Goal: Information Seeking & Learning: Compare options

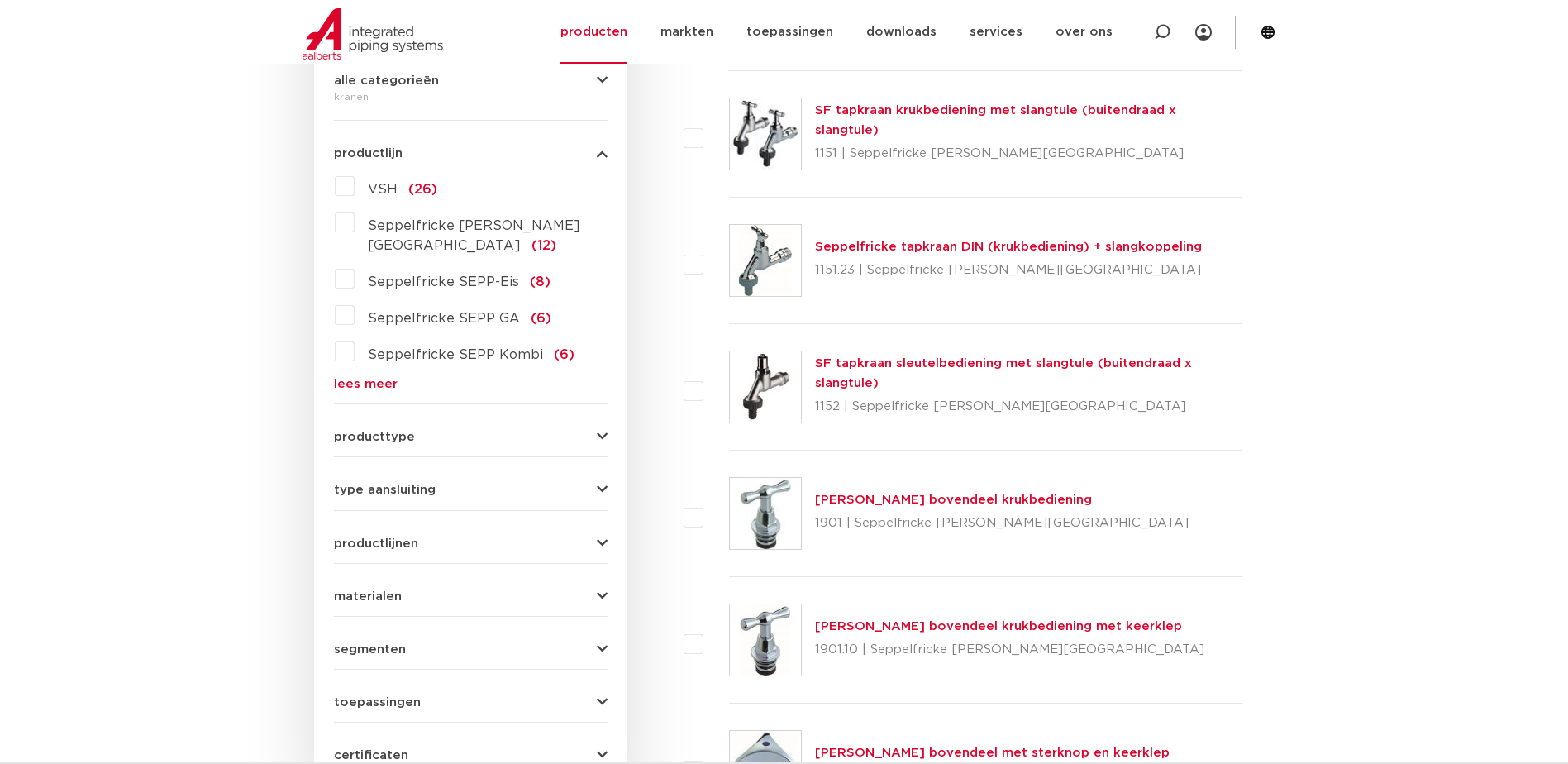
scroll to position [138, 0]
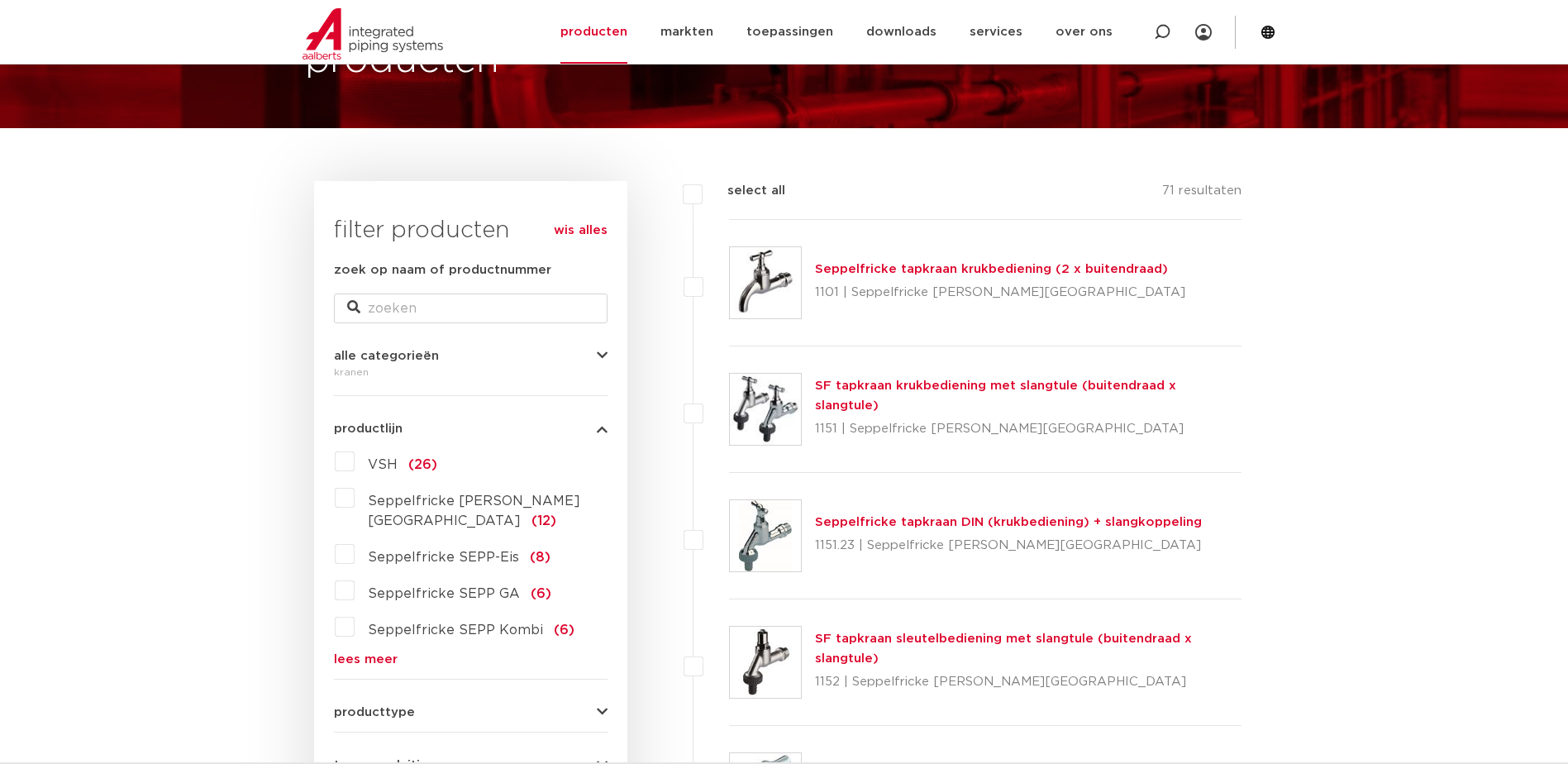
click at [909, 394] on link "SF tapkraan krukbediening met slangtule (buitendraad x slangtule)" at bounding box center [995, 395] width 361 height 32
click at [884, 525] on link "Seppelfricke tapkraan DIN (krukbediening) + slangkoppeling" at bounding box center [1008, 522] width 387 height 12
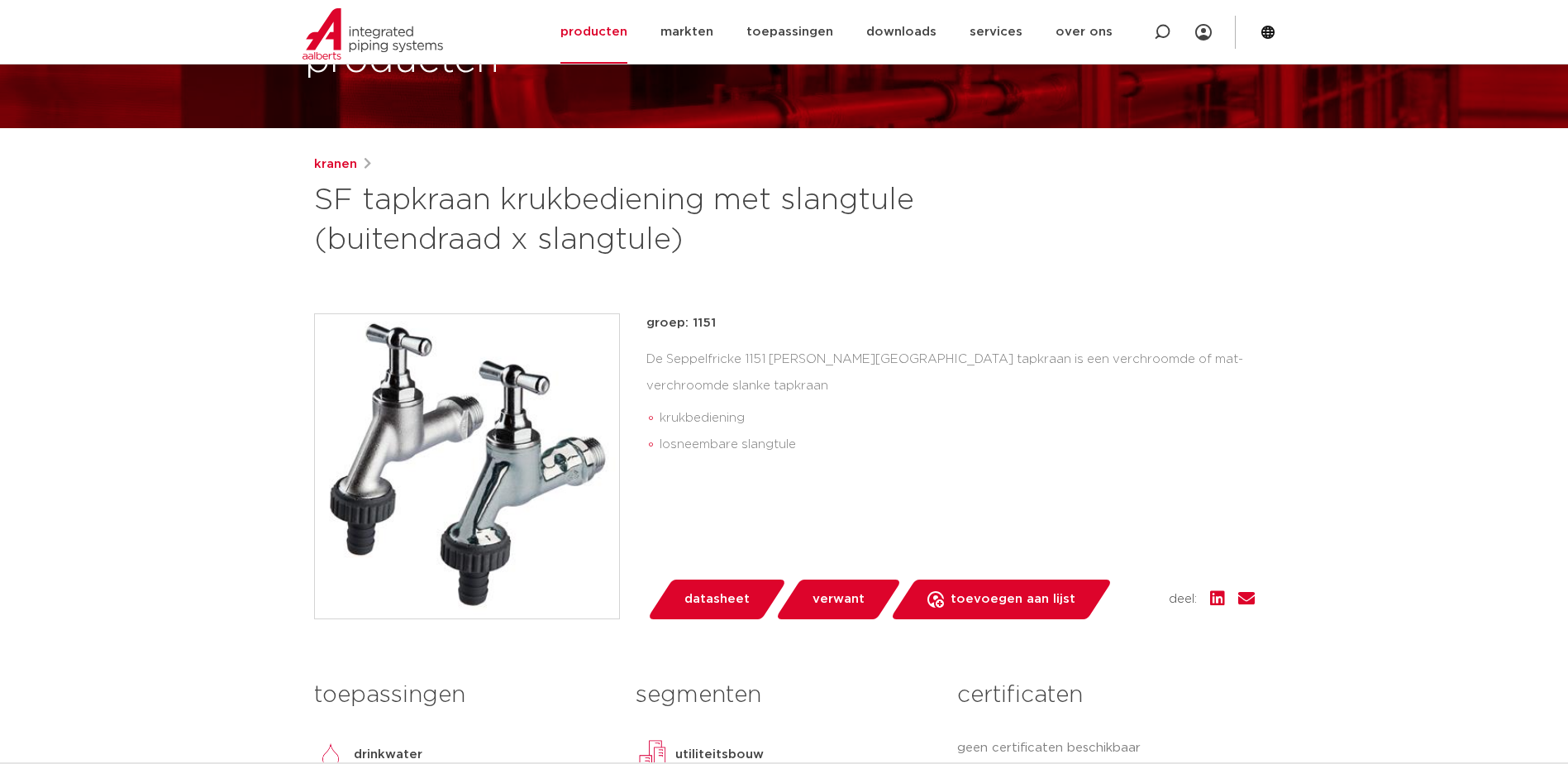
scroll to position [275, 0]
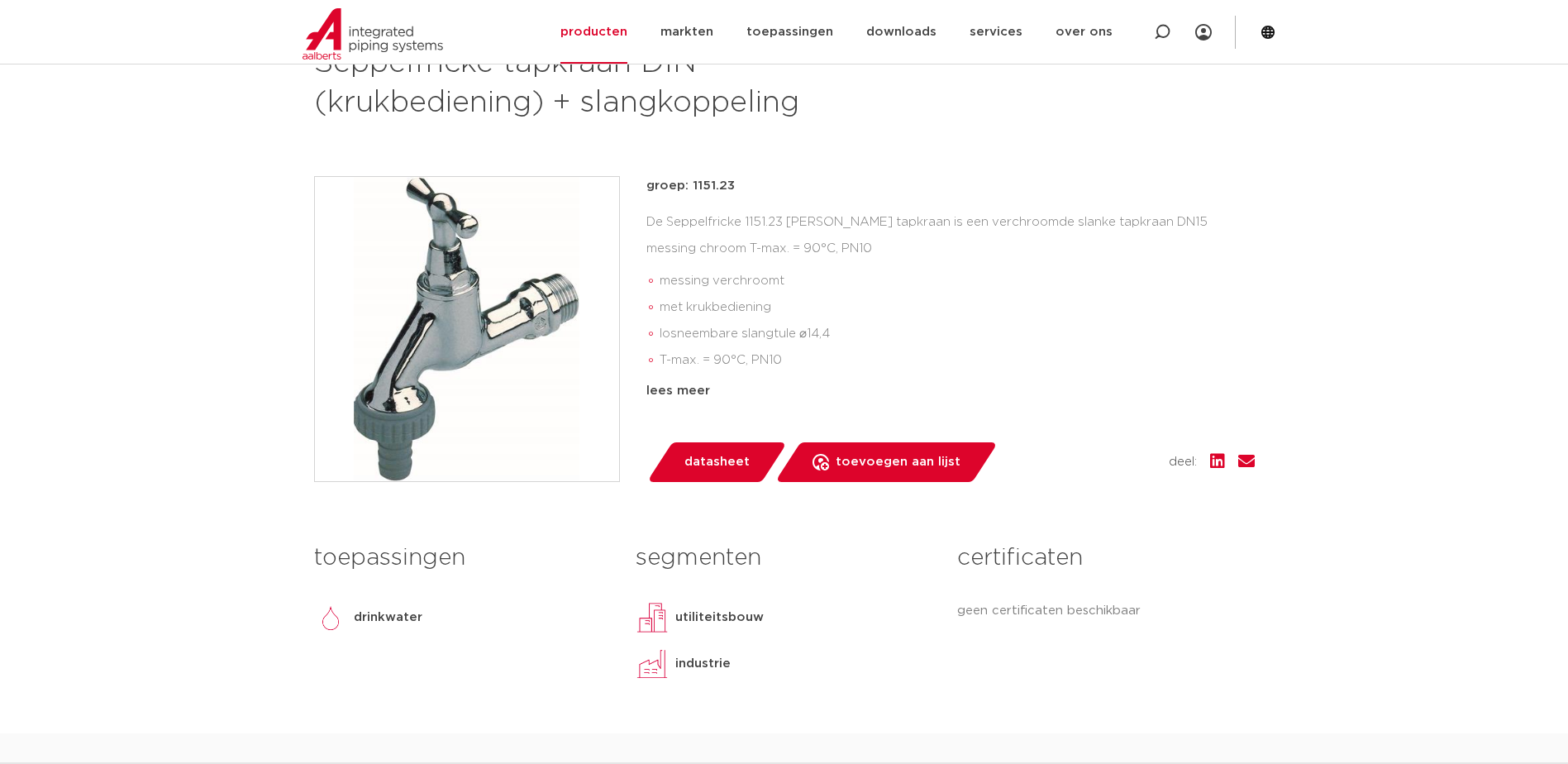
scroll to position [138, 0]
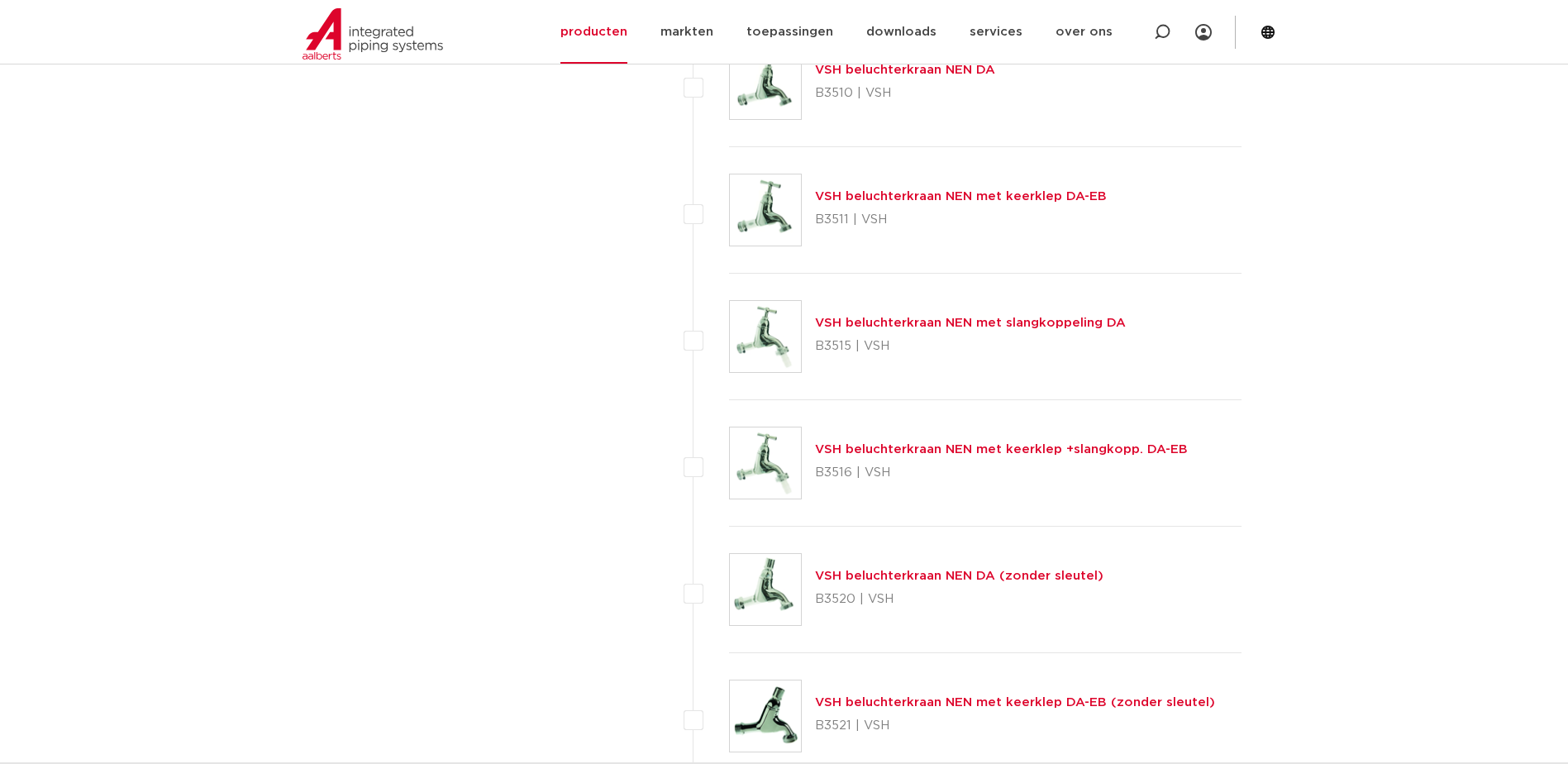
scroll to position [5787, 0]
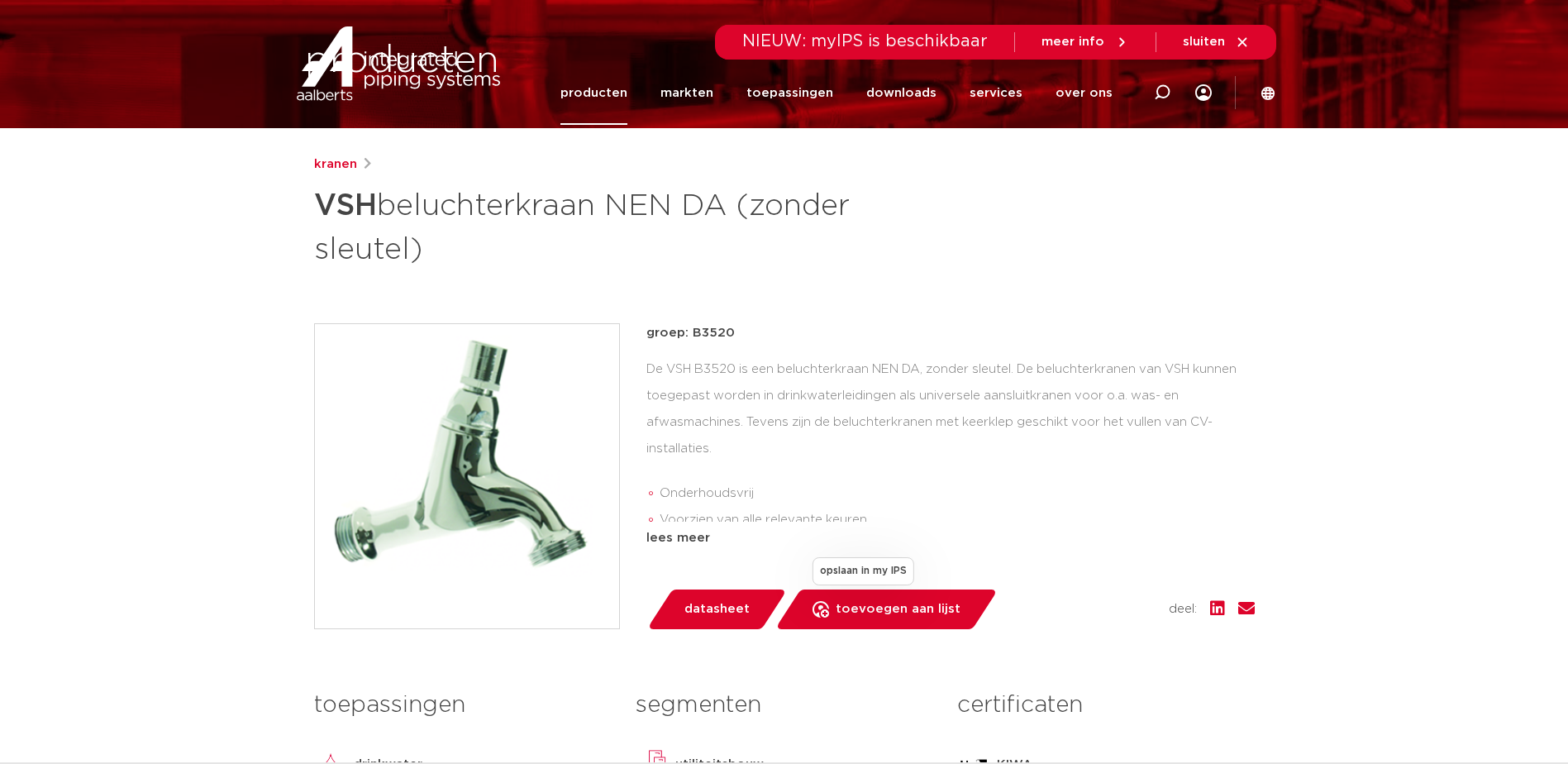
scroll to position [275, 0]
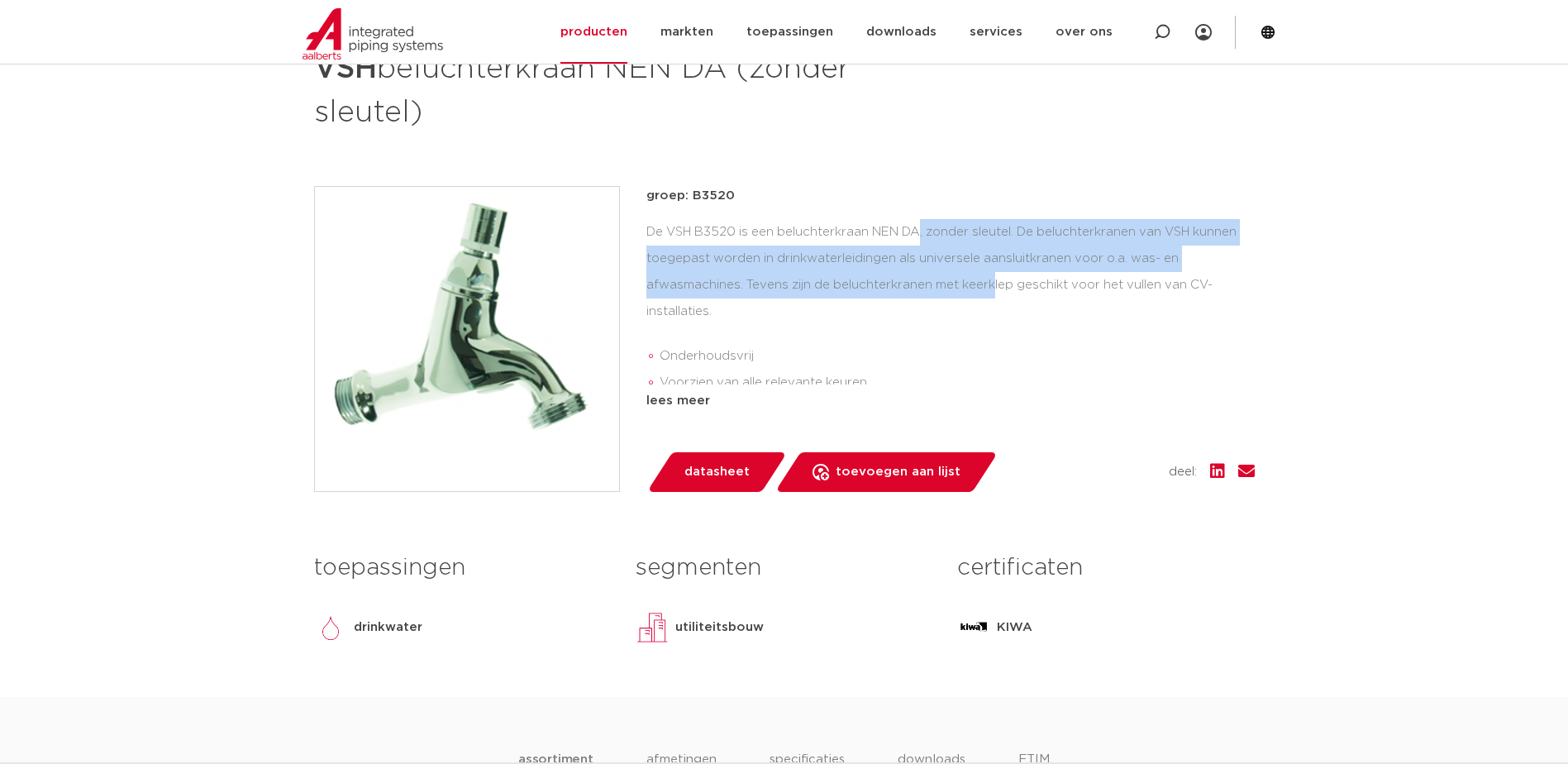
drag, startPoint x: 778, startPoint y: 245, endPoint x: 899, endPoint y: 284, distance: 127.1
click at [895, 282] on div "De VSH B3520 is een beluchterkraan NEN DA, zonder sleutel. De beluchterkranen v…" at bounding box center [950, 302] width 608 height 166
click at [900, 285] on div "De VSH B3520 is een beluchterkraan NEN DA, zonder sleutel. De beluchterkranen v…" at bounding box center [950, 302] width 608 height 166
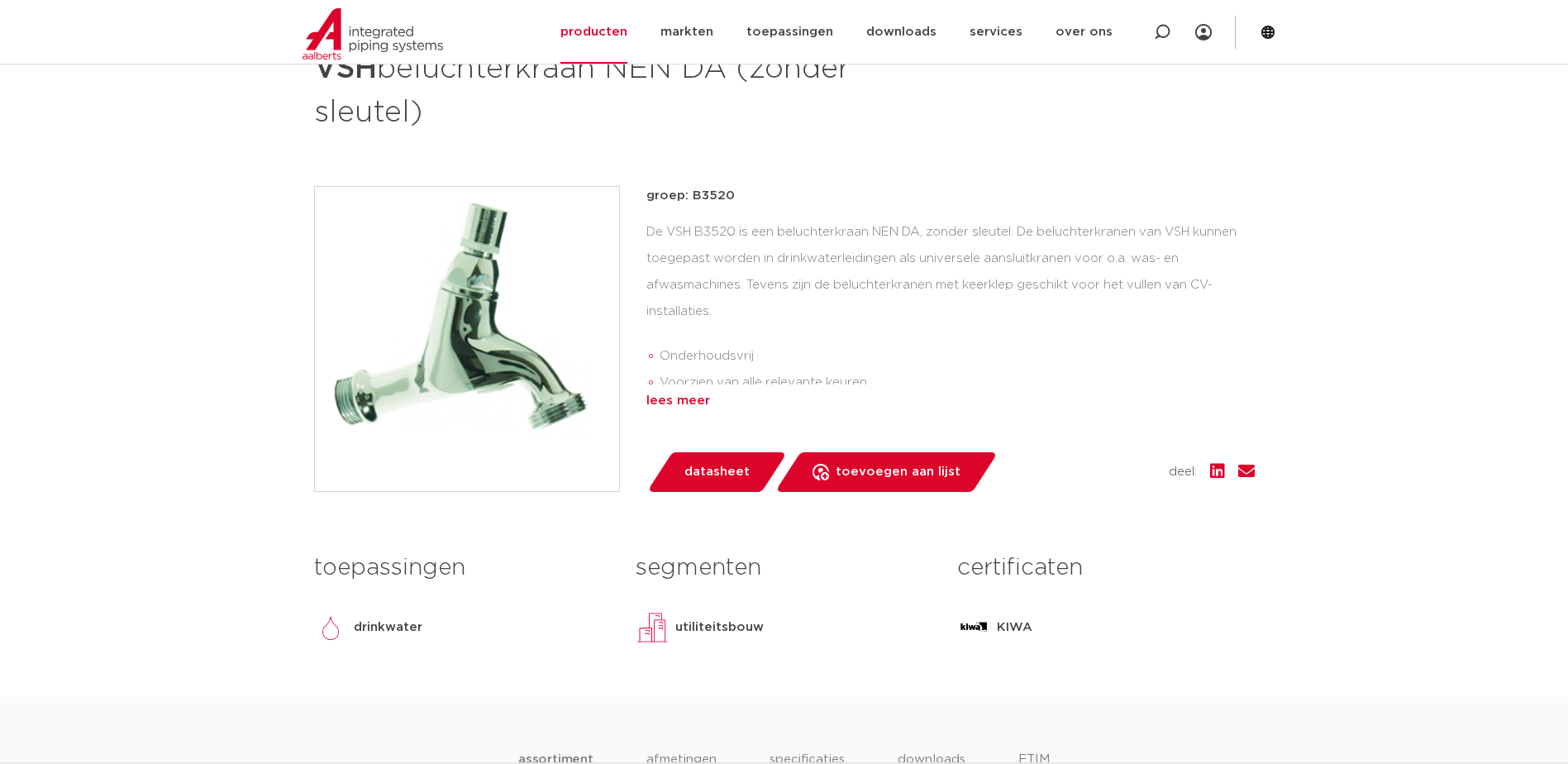
click at [700, 399] on div "lees meer" at bounding box center [950, 401] width 608 height 20
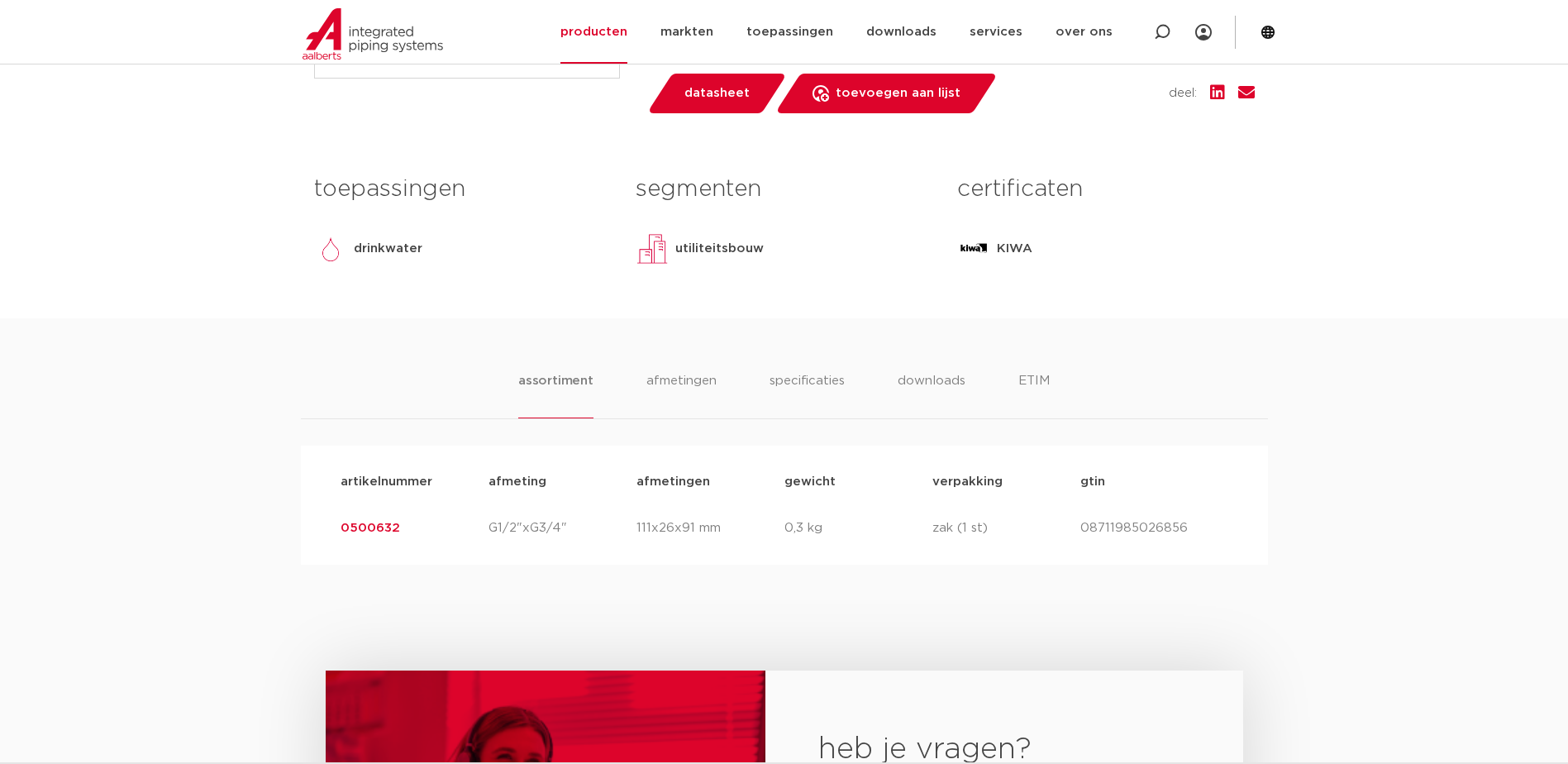
scroll to position [827, 0]
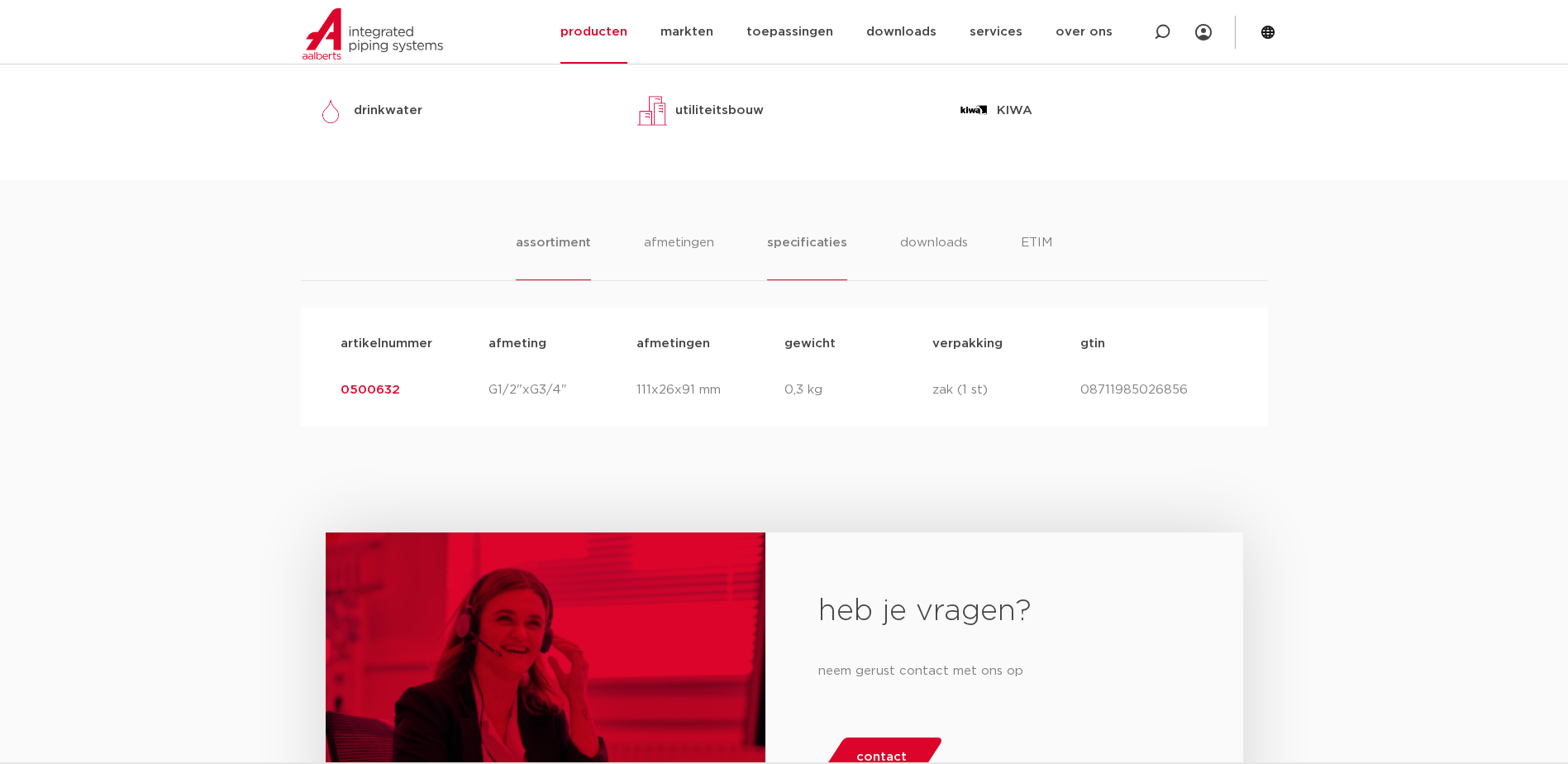
click at [803, 249] on li "specificaties" at bounding box center [807, 256] width 79 height 47
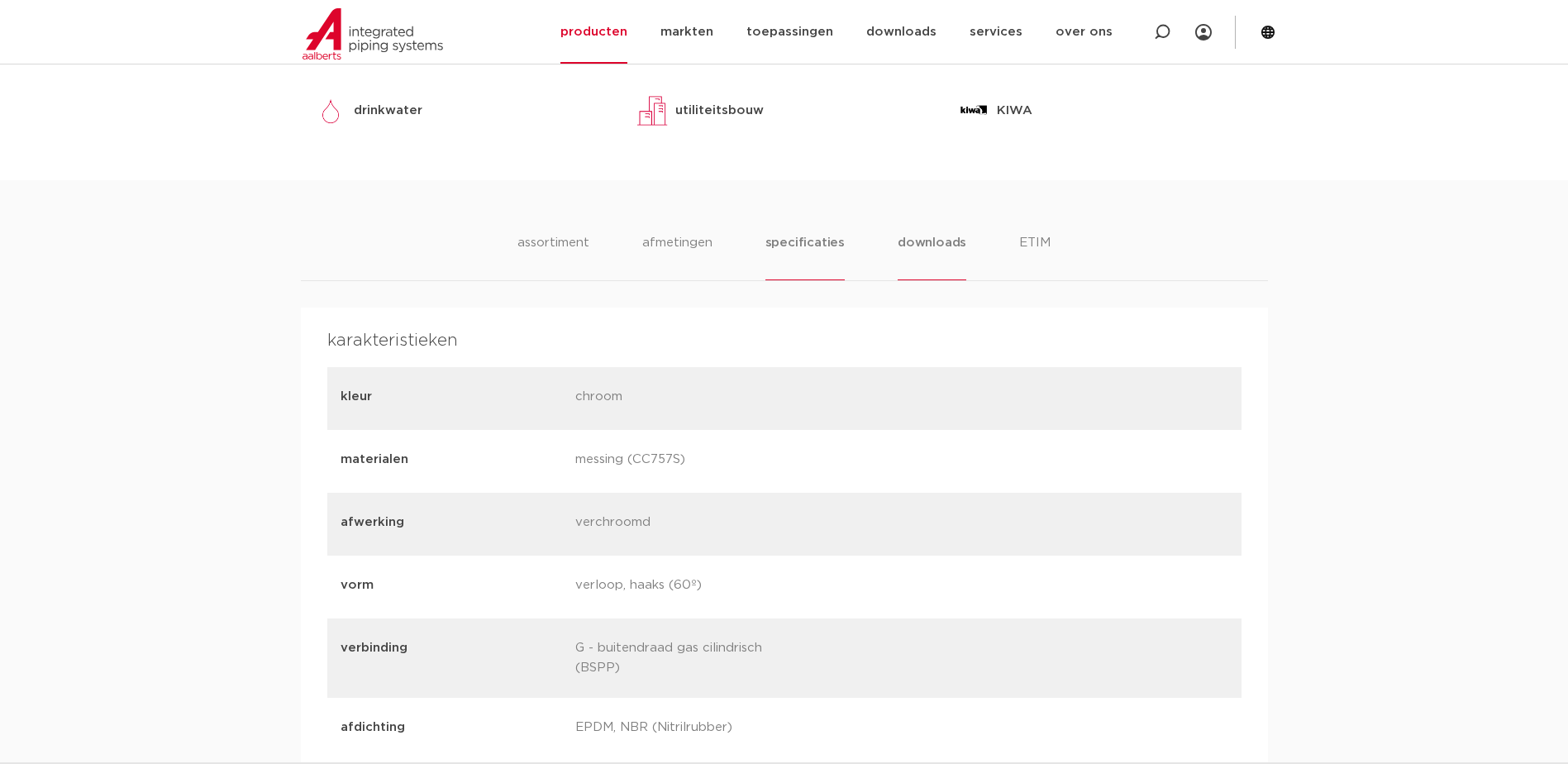
click at [916, 243] on li "downloads" at bounding box center [932, 256] width 68 height 47
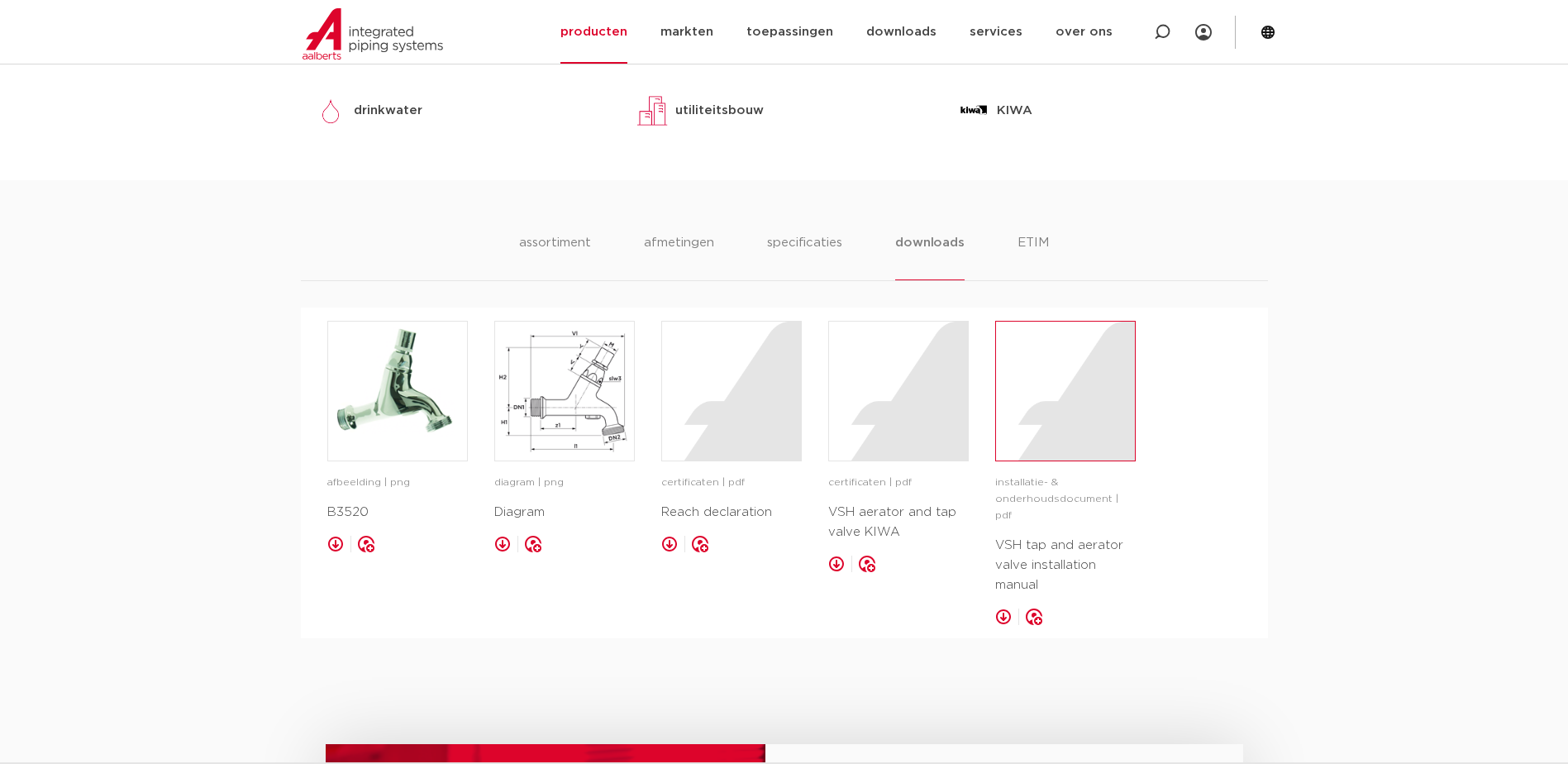
click at [1040, 424] on div at bounding box center [1066, 391] width 139 height 139
